Goal: Information Seeking & Learning: Find specific fact

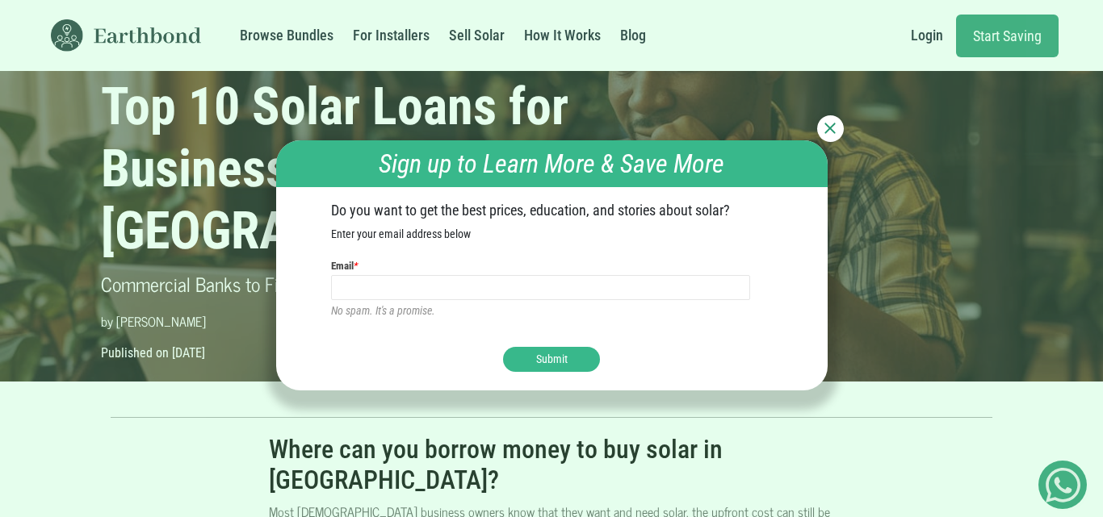
click at [830, 128] on img at bounding box center [829, 128] width 11 height 11
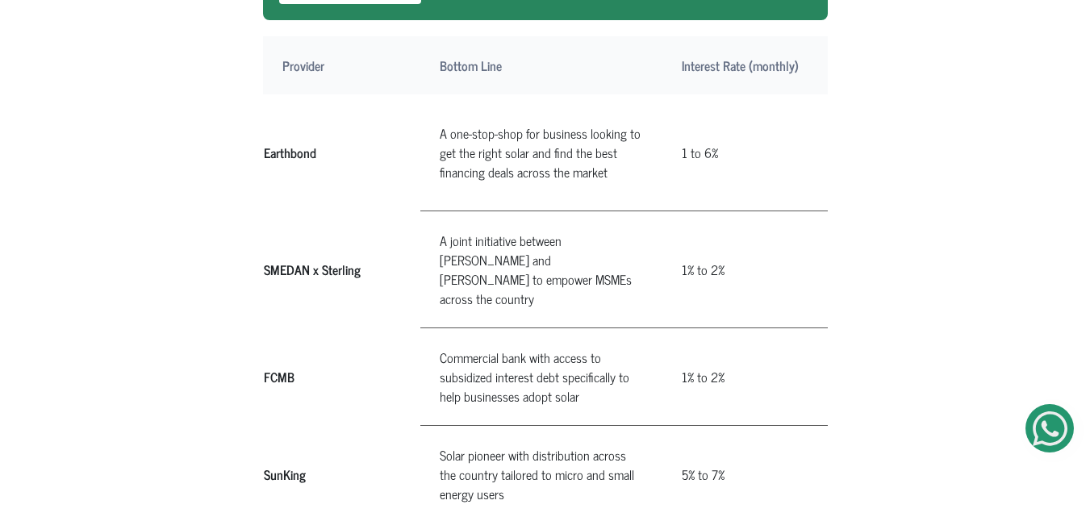
scroll to position [934, 0]
drag, startPoint x: 266, startPoint y: 219, endPoint x: 360, endPoint y: 223, distance: 94.5
click at [360, 223] on th "SMEDAN x Sterling" at bounding box center [341, 269] width 157 height 117
copy th "SMEDAN x Sterling"
click at [428, 211] on td "A joint initiative between [PERSON_NAME] and [PERSON_NAME] to empower MSMEs acr…" at bounding box center [542, 269] width 242 height 117
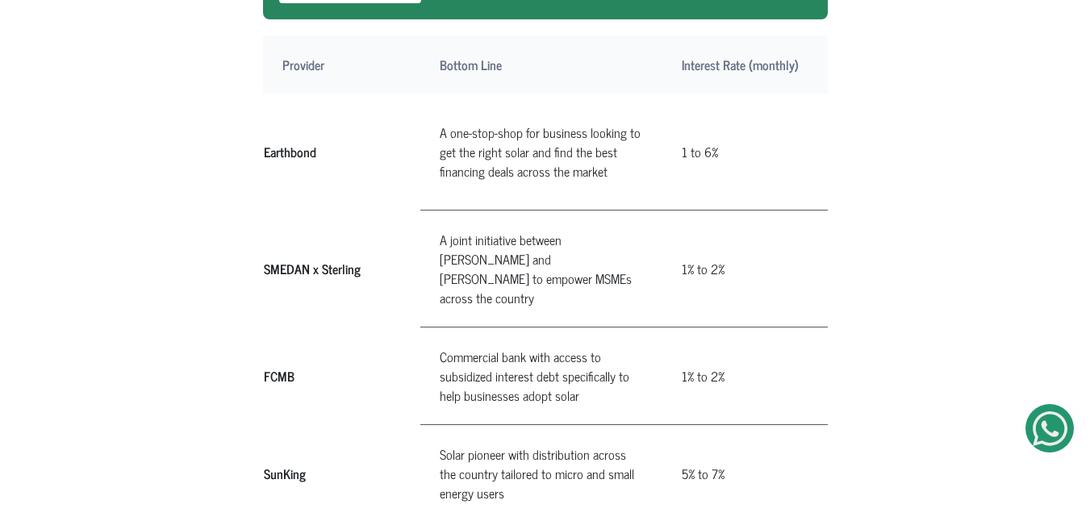
drag, startPoint x: 428, startPoint y: 203, endPoint x: 464, endPoint y: 253, distance: 61.8
click at [464, 253] on td "A joint initiative between [PERSON_NAME] and [PERSON_NAME] to empower MSMEs acr…" at bounding box center [542, 269] width 242 height 117
copy td "A joint initiative between [PERSON_NAME] and [PERSON_NAME] to empower MSMEs acr…"
click at [673, 223] on td "1% to 2%" at bounding box center [741, 269] width 156 height 117
drag, startPoint x: 673, startPoint y: 223, endPoint x: 720, endPoint y: 215, distance: 47.5
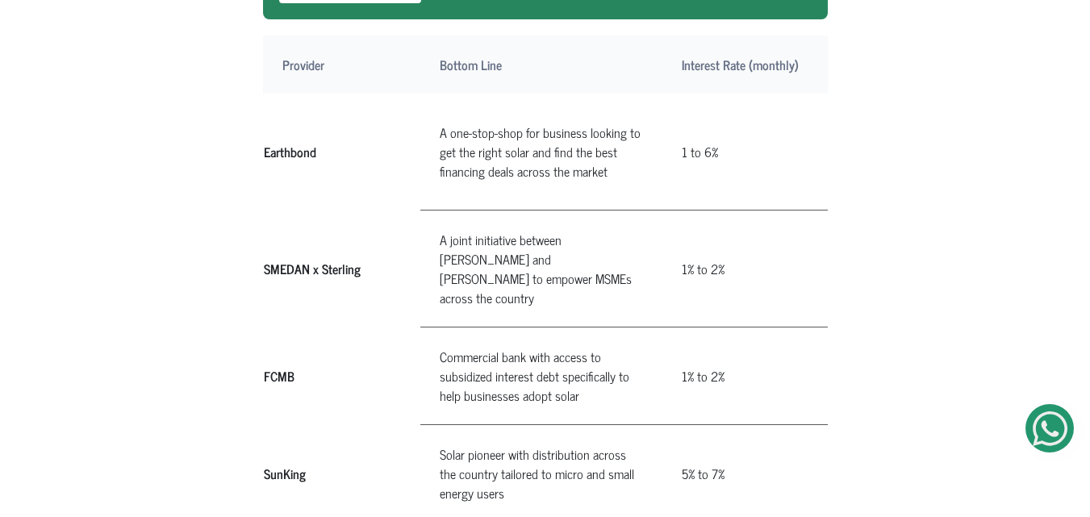
click at [720, 215] on td "1% to 2%" at bounding box center [741, 269] width 156 height 117
copy td "1% to 2%"
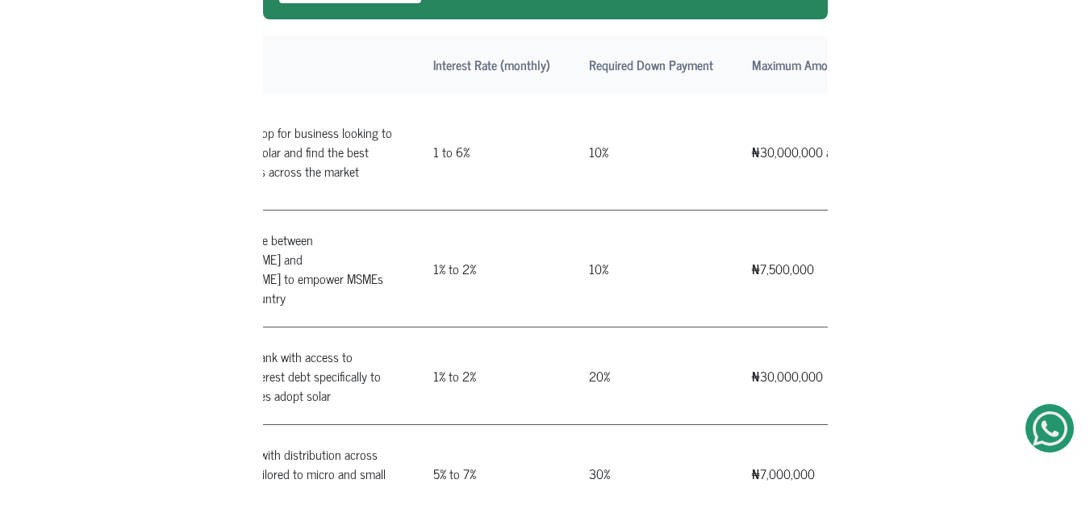
scroll to position [0, 249]
click at [582, 221] on td "10%" at bounding box center [650, 269] width 163 height 117
click at [584, 224] on td "10%" at bounding box center [650, 269] width 163 height 117
click at [741, 215] on td "₦7,500,000" at bounding box center [814, 269] width 165 height 117
drag, startPoint x: 741, startPoint y: 215, endPoint x: 770, endPoint y: 217, distance: 29.2
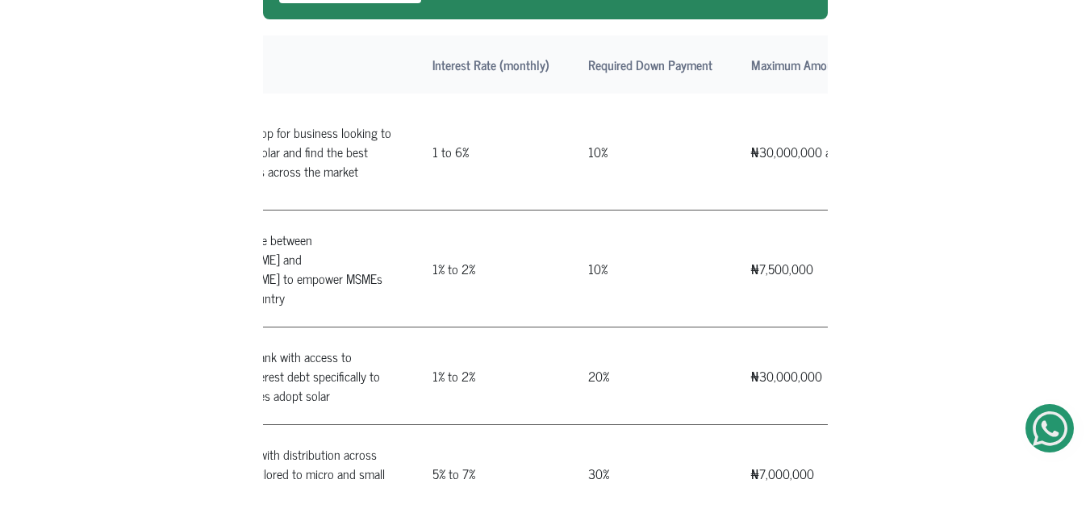
click at [770, 217] on td "₦7,500,000" at bounding box center [814, 269] width 165 height 117
copy td "₦7,500,000"
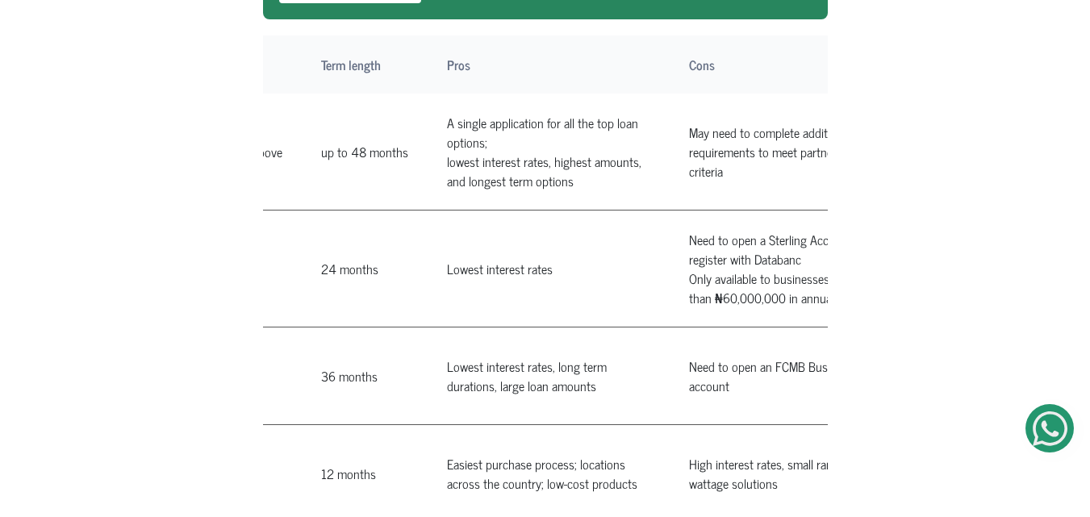
scroll to position [0, 913]
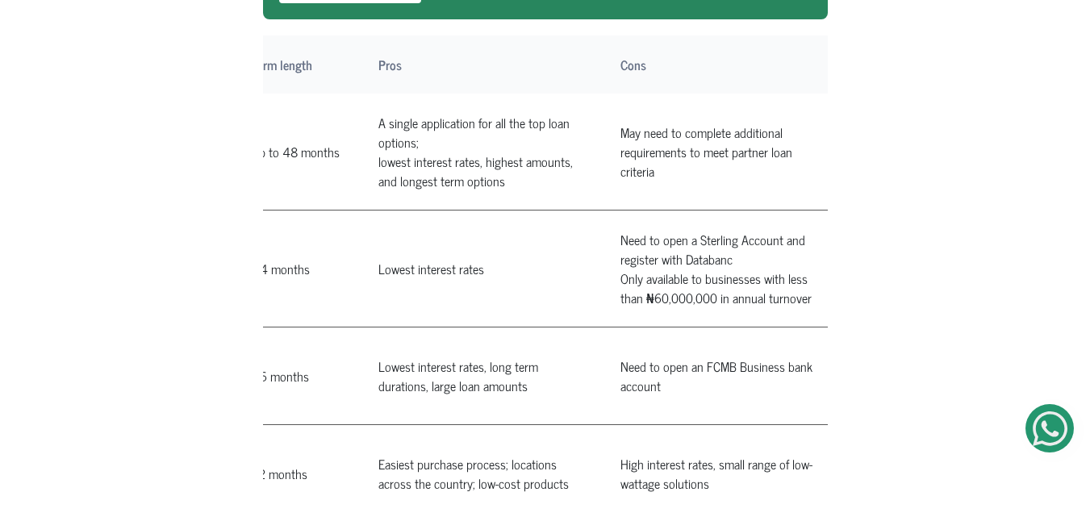
click at [605, 211] on td "Need to open a Sterling Account and register with Databanc Only available to bu…" at bounding box center [722, 269] width 242 height 117
drag, startPoint x: 605, startPoint y: 182, endPoint x: 773, endPoint y: 251, distance: 181.7
click at [773, 251] on td "Need to open a Sterling Account and register with Databanc Only available to bu…" at bounding box center [722, 269] width 242 height 117
copy td "Need to open a Sterling Account and register with Databanc Only available to bu…"
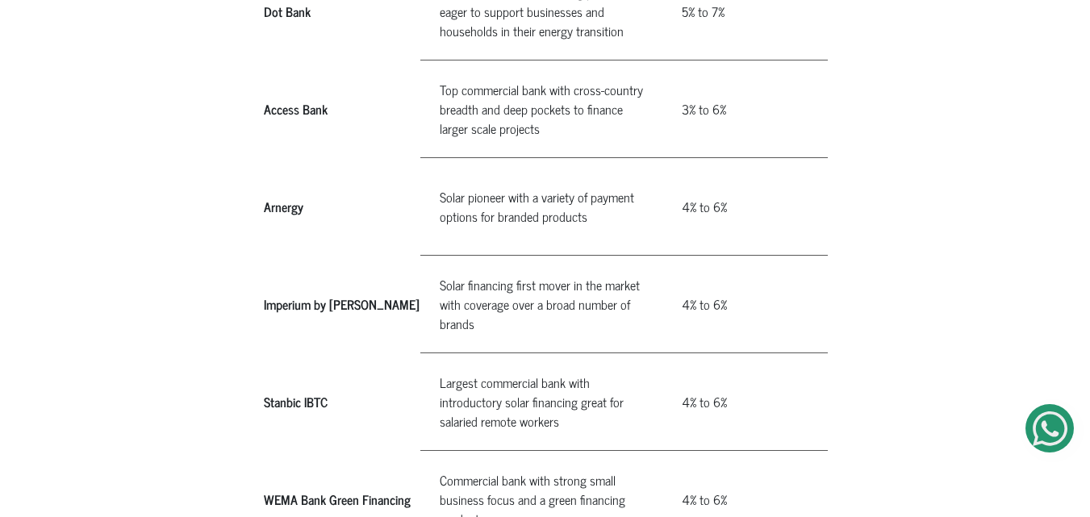
scroll to position [1496, 0]
click at [268, 256] on th "Imperium by [PERSON_NAME]" at bounding box center [341, 303] width 157 height 98
drag, startPoint x: 268, startPoint y: 256, endPoint x: 343, endPoint y: 257, distance: 75.1
click at [343, 257] on th "Imperium by [PERSON_NAME]" at bounding box center [341, 303] width 157 height 98
copy th "Imperium by [PERSON_NAME]"
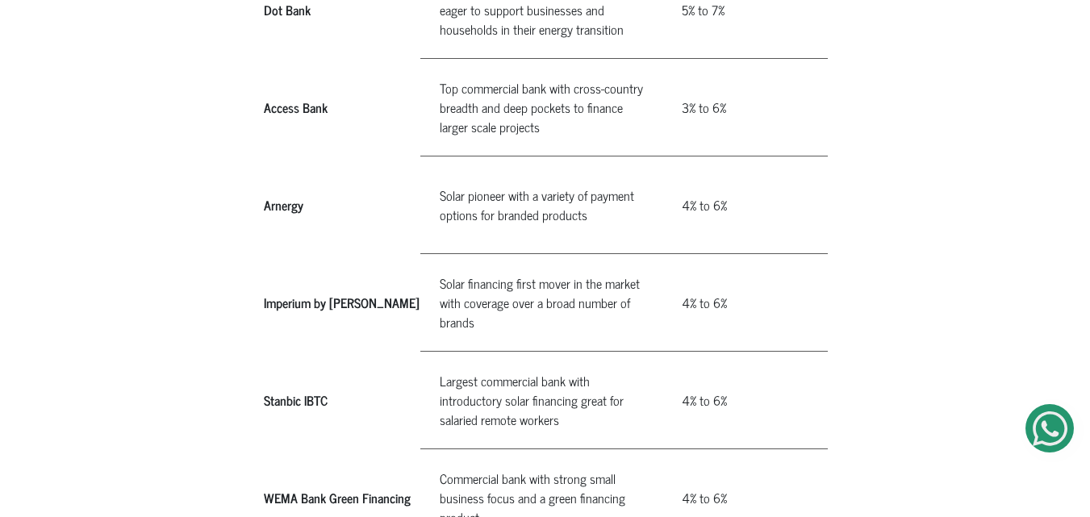
click at [433, 254] on td "Solar financing first mover in the market with coverage over a broad number of …" at bounding box center [542, 303] width 242 height 98
drag, startPoint x: 433, startPoint y: 241, endPoint x: 462, endPoint y: 268, distance: 40.6
click at [462, 268] on td "Solar financing first mover in the market with coverage over a broad number of …" at bounding box center [542, 303] width 242 height 98
copy td "Solar financing first mover in the market with coverage over a broad number of …"
click at [678, 255] on td "4% to 6%" at bounding box center [741, 303] width 156 height 98
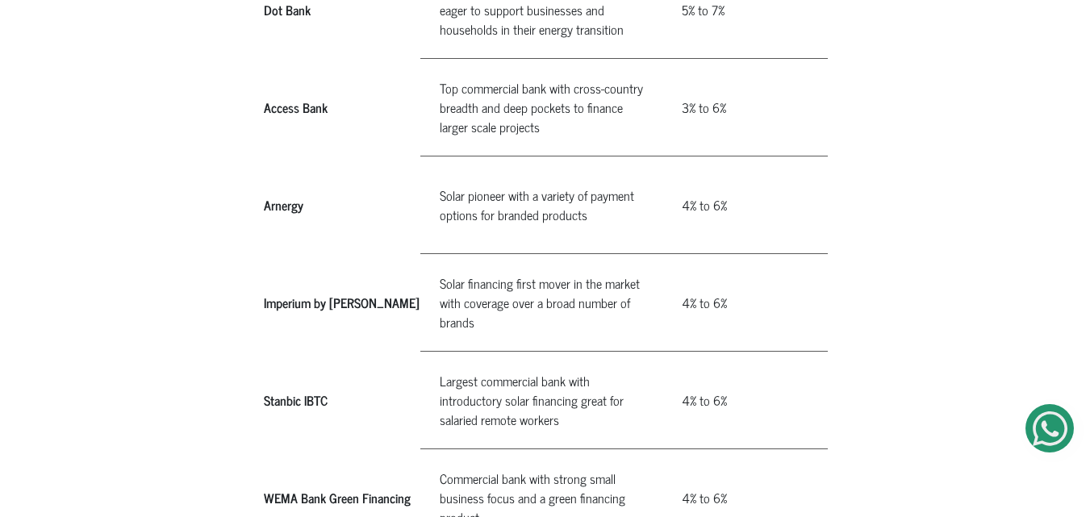
drag, startPoint x: 678, startPoint y: 255, endPoint x: 706, endPoint y: 255, distance: 28.2
click at [706, 255] on td "4% to 6%" at bounding box center [741, 303] width 156 height 98
click at [722, 255] on td "4% to 6%" at bounding box center [741, 303] width 156 height 98
click at [720, 254] on td "4% to 6%" at bounding box center [741, 303] width 156 height 98
drag, startPoint x: 720, startPoint y: 252, endPoint x: 670, endPoint y: 256, distance: 50.2
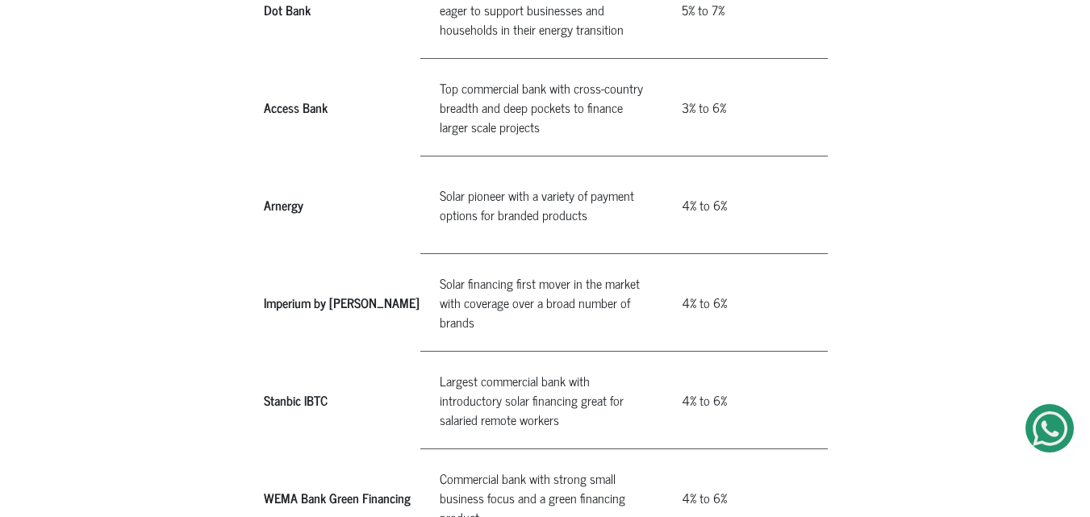
click at [670, 256] on td "4% to 6%" at bounding box center [741, 303] width 156 height 98
copy td "4% to 6%"
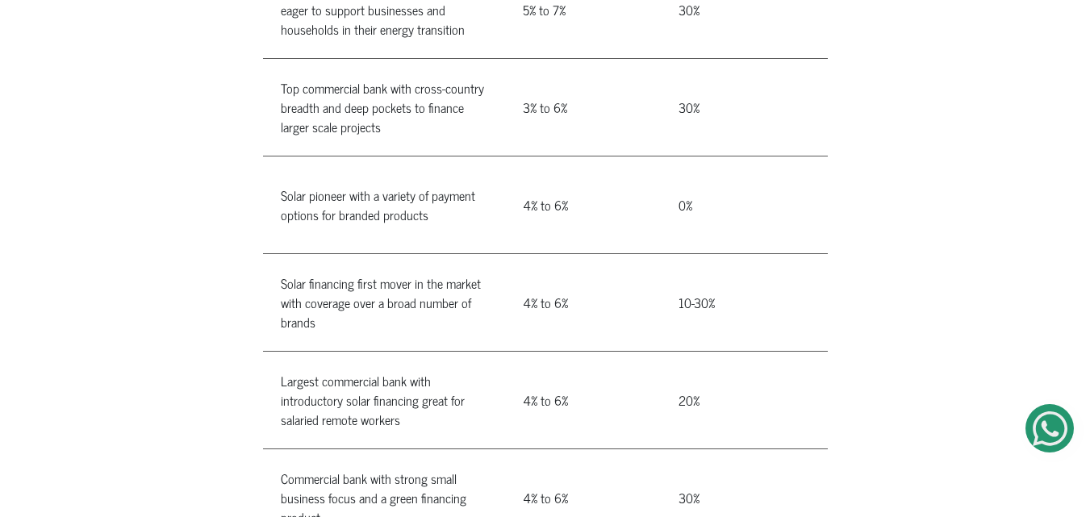
scroll to position [0, 161]
click at [667, 255] on td "10-30%" at bounding box center [738, 303] width 163 height 98
drag, startPoint x: 667, startPoint y: 255, endPoint x: 693, endPoint y: 260, distance: 26.3
click at [693, 260] on td "10-30%" at bounding box center [738, 303] width 163 height 98
copy td "10-30%"
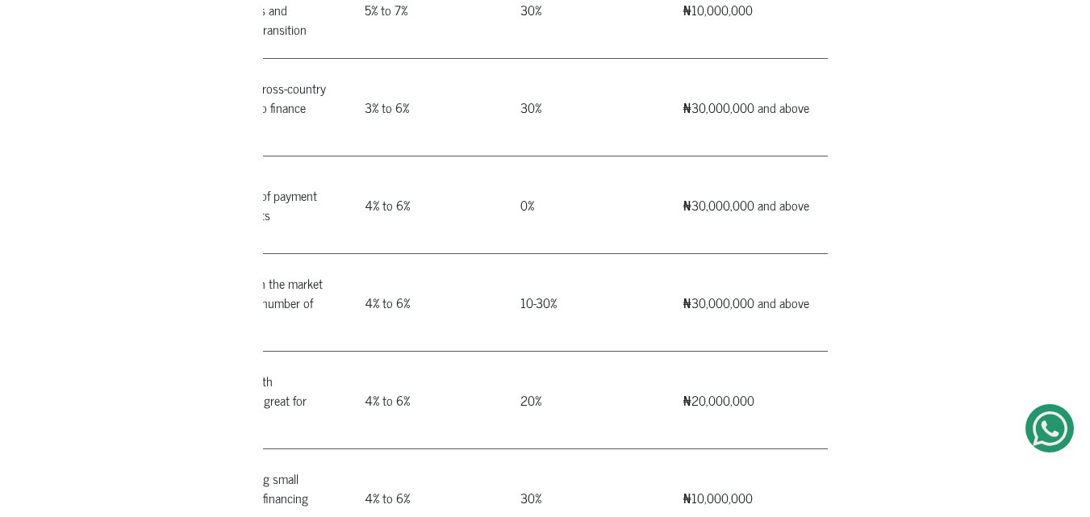
scroll to position [0, 318]
click at [670, 254] on td "₦30,000,000 and above" at bounding box center [745, 303] width 165 height 98
drag, startPoint x: 670, startPoint y: 249, endPoint x: 802, endPoint y: 245, distance: 132.4
click at [802, 254] on td "₦30,000,000 and above" at bounding box center [745, 303] width 165 height 98
copy td "₦30,000,000 and above"
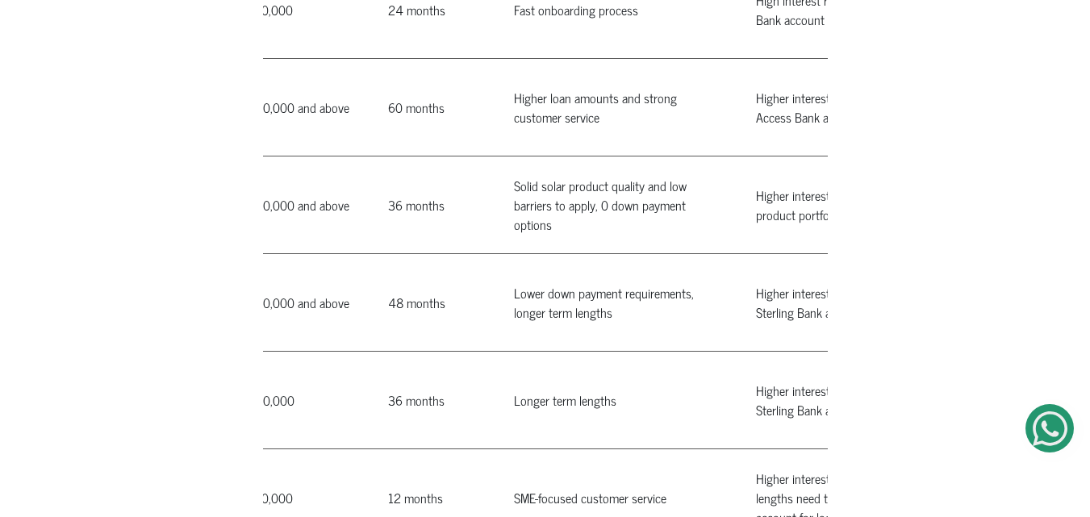
scroll to position [0, 776]
